Goal: Navigation & Orientation: Find specific page/section

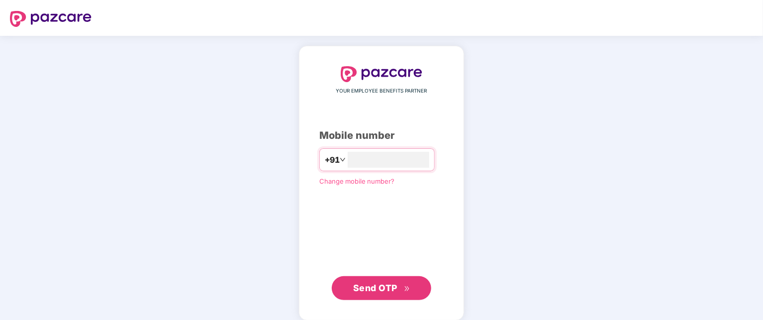
type input "**********"
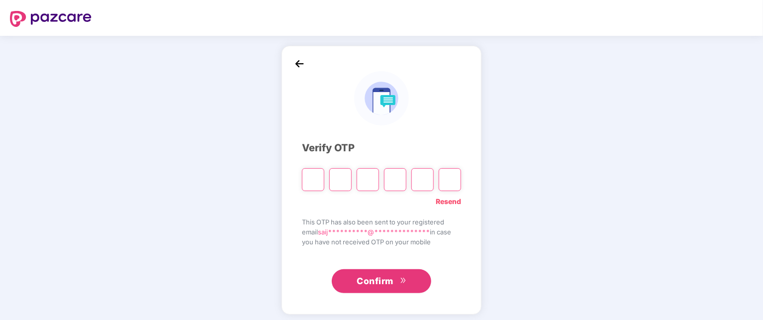
type input "*"
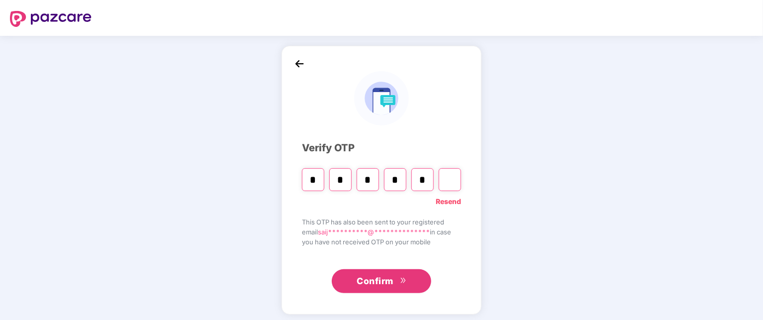
type input "*"
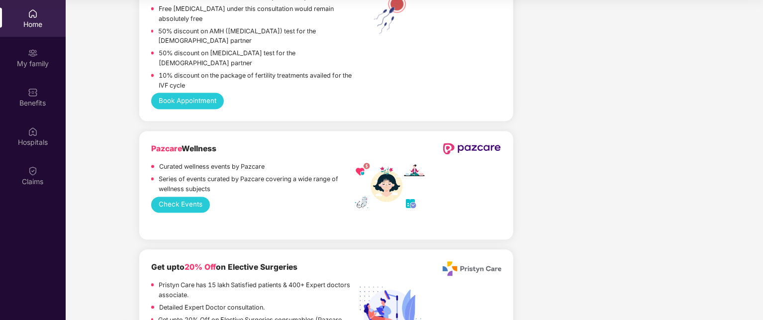
scroll to position [950, 0]
click at [187, 203] on button "Check Events" at bounding box center [180, 205] width 59 height 16
click at [32, 65] on div "My family" at bounding box center [33, 64] width 66 height 10
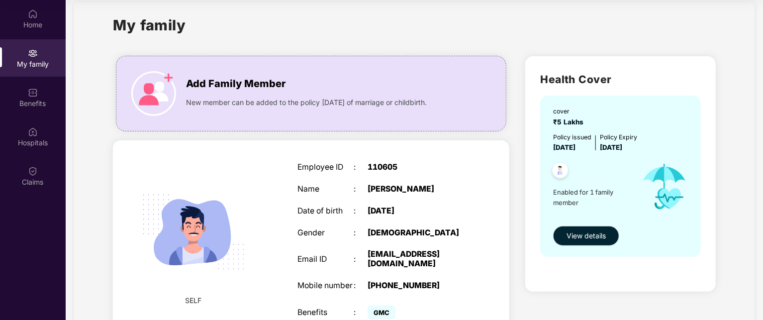
scroll to position [0, 0]
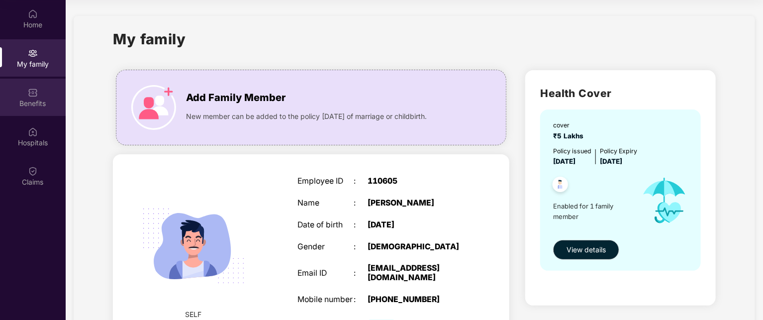
click at [50, 104] on div "Benefits" at bounding box center [33, 104] width 66 height 10
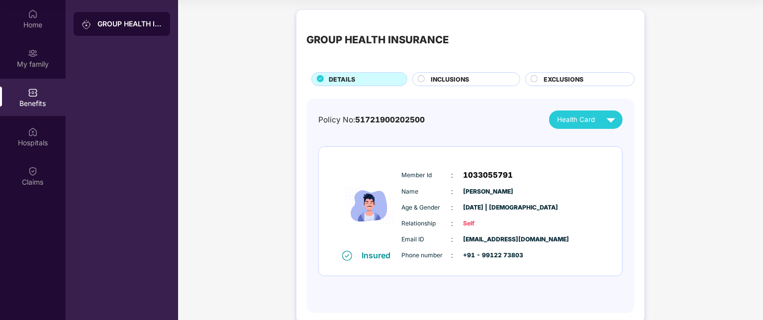
scroll to position [17, 0]
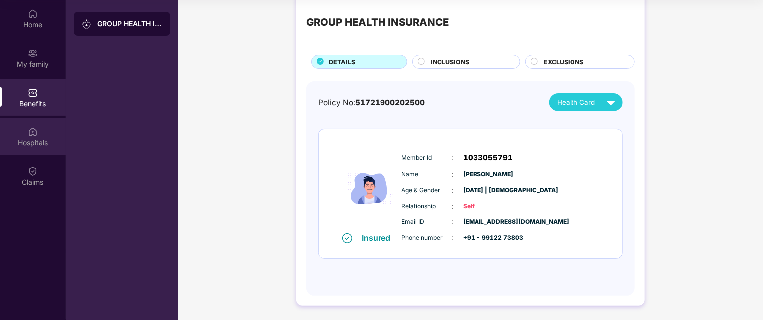
click at [39, 136] on div "Hospitals" at bounding box center [33, 136] width 66 height 37
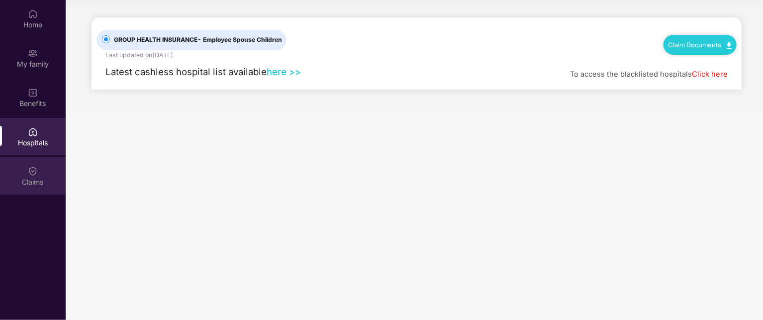
click at [35, 182] on div "Claims" at bounding box center [33, 182] width 66 height 10
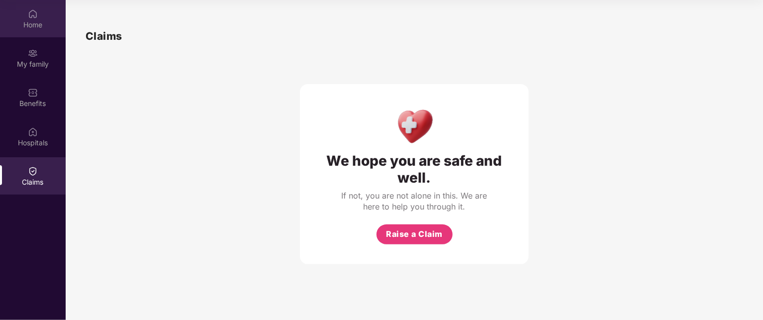
click at [28, 36] on div "Home" at bounding box center [33, 18] width 66 height 37
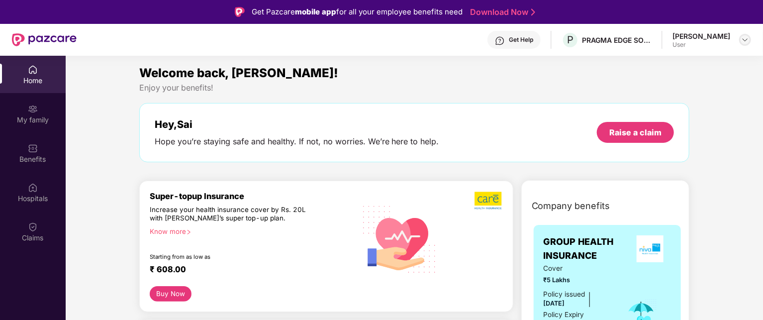
click at [745, 39] on img at bounding box center [746, 40] width 8 height 8
click at [424, 78] on div "Welcome back, [PERSON_NAME]!" at bounding box center [414, 73] width 551 height 19
click at [42, 147] on div "Benefits" at bounding box center [33, 152] width 66 height 37
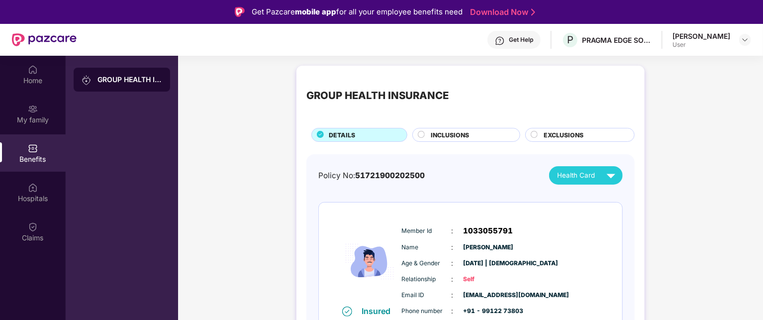
click at [443, 131] on span "INCLUSIONS" at bounding box center [450, 134] width 38 height 9
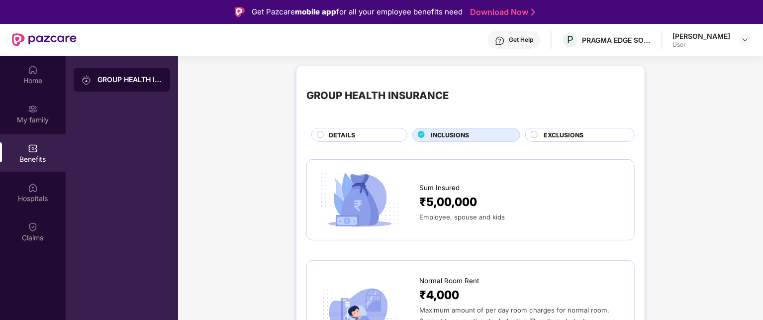
click at [560, 135] on span "EXCLUSIONS" at bounding box center [564, 134] width 40 height 9
